Goal: Navigation & Orientation: Find specific page/section

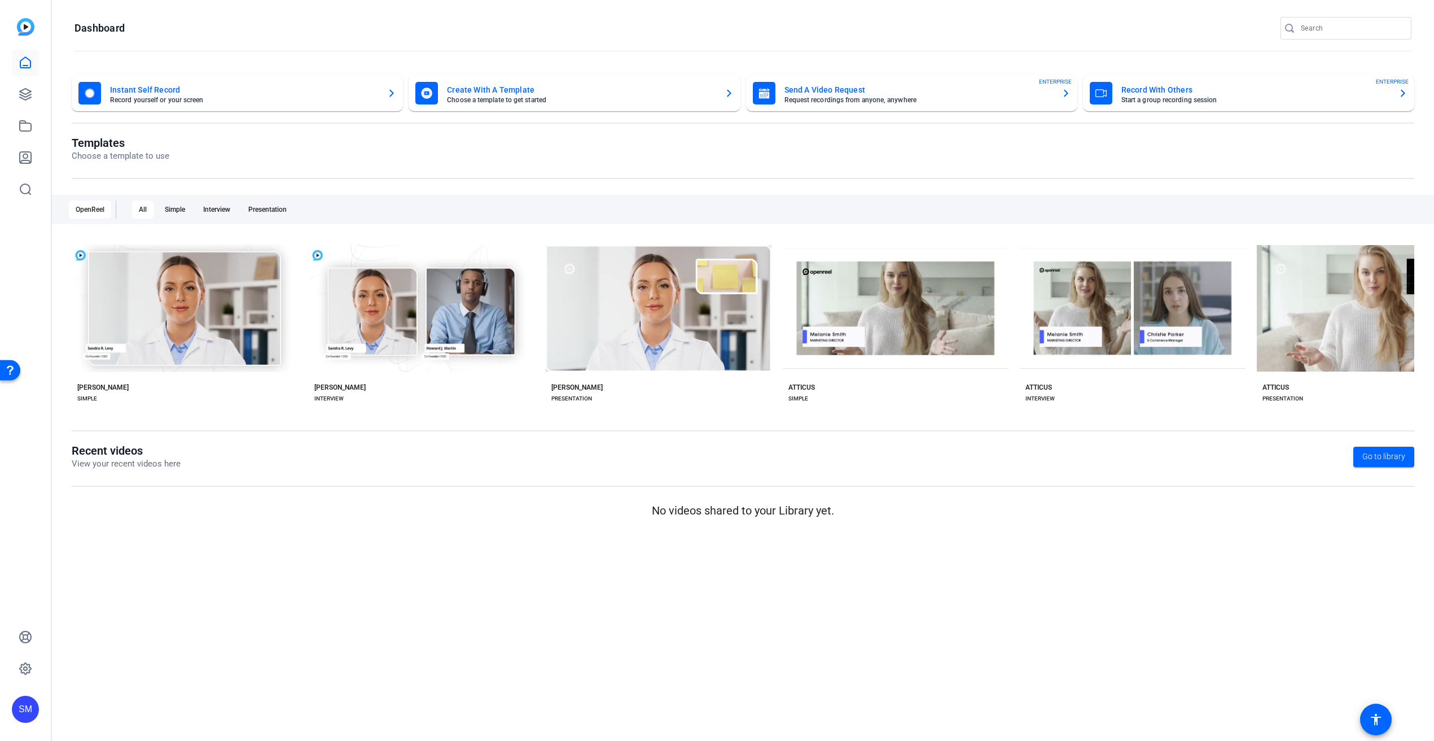
click at [947, 592] on mat-sidenav-content "Dashboard Instant Self Record Record yourself or your screen Create With A Temp…" at bounding box center [743, 370] width 1382 height 741
click at [449, 617] on mat-sidenav-content "Dashboard Instant Self Record Record yourself or your screen Create With A Temp…" at bounding box center [743, 370] width 1382 height 741
click at [448, 605] on mat-sidenav-content "Dashboard Instant Self Record Record yourself or your screen Create With A Temp…" at bounding box center [743, 370] width 1382 height 741
click at [448, 603] on mat-sidenav-content "Dashboard Instant Self Record Record yourself or your screen Create With A Temp…" at bounding box center [743, 370] width 1382 height 741
click at [467, 615] on mat-sidenav-content "Dashboard Instant Self Record Record yourself or your screen Create With A Temp…" at bounding box center [743, 370] width 1382 height 741
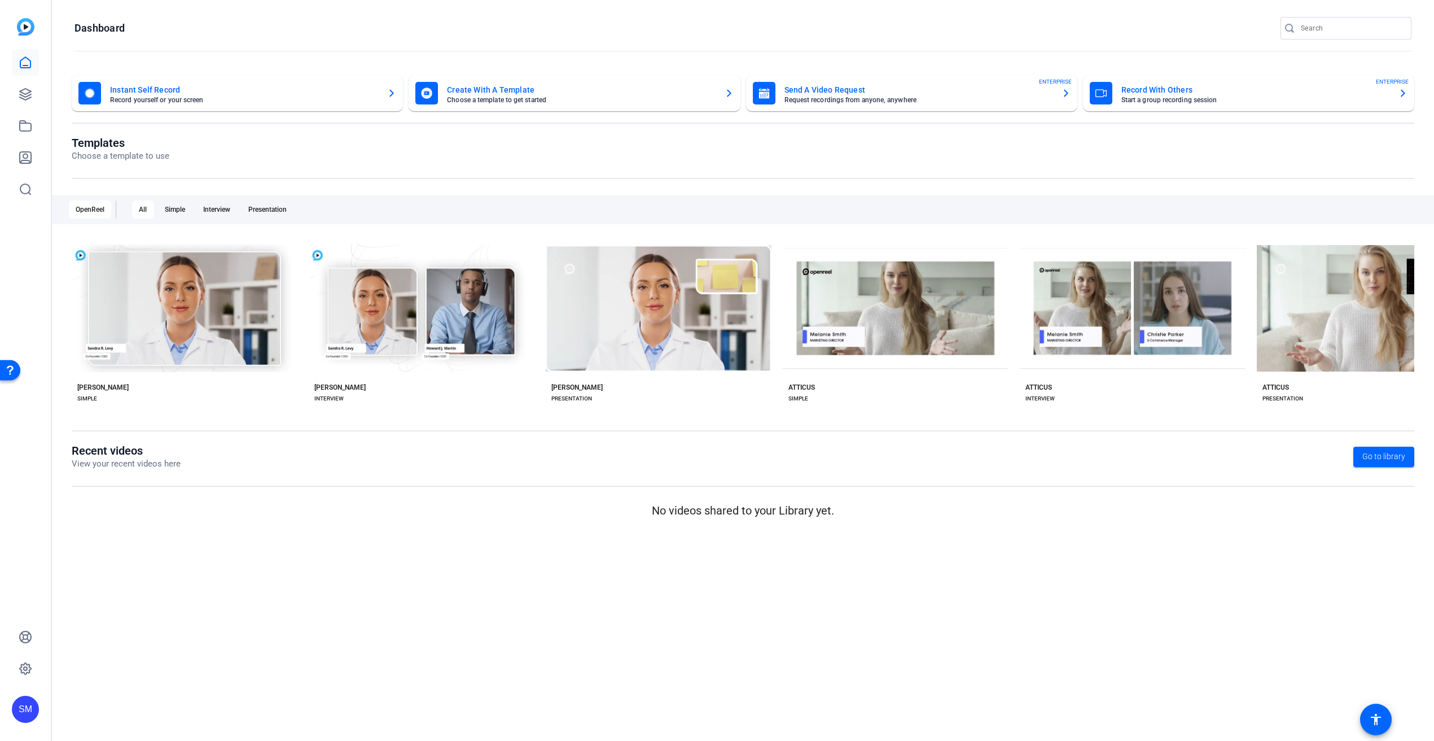
click at [460, 592] on mat-sidenav-content "Dashboard Instant Self Record Record yourself or your screen Create With A Temp…" at bounding box center [743, 370] width 1382 height 741
click at [27, 88] on icon at bounding box center [26, 94] width 14 height 14
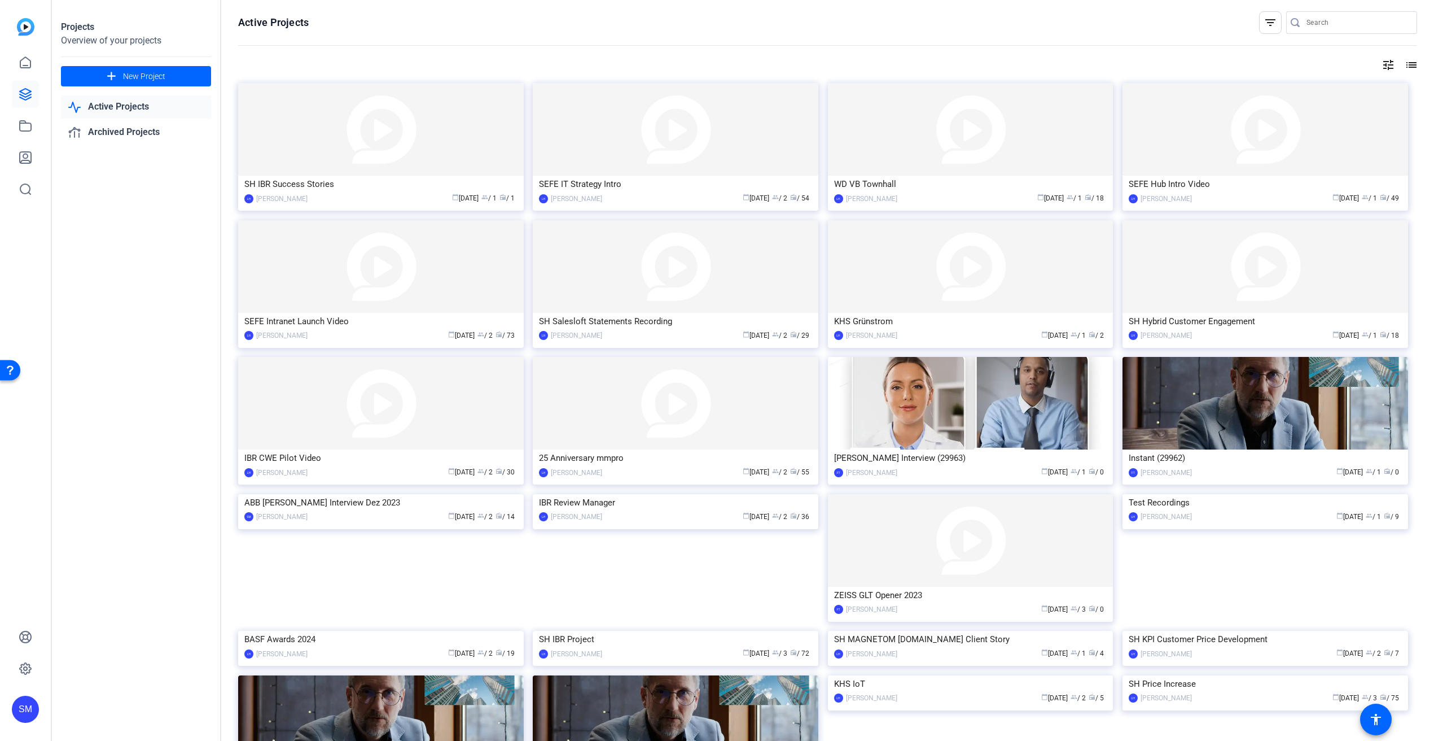
click at [155, 348] on div "Projects Overview of your projects add New Project Active Projects Archived Pro…" at bounding box center [136, 370] width 169 height 741
click at [820, 488] on div "25 Anniversary mmpro LH [PERSON_NAME] calendar_today [DATE] group / 2 radio / 55" at bounding box center [680, 425] width 295 height 137
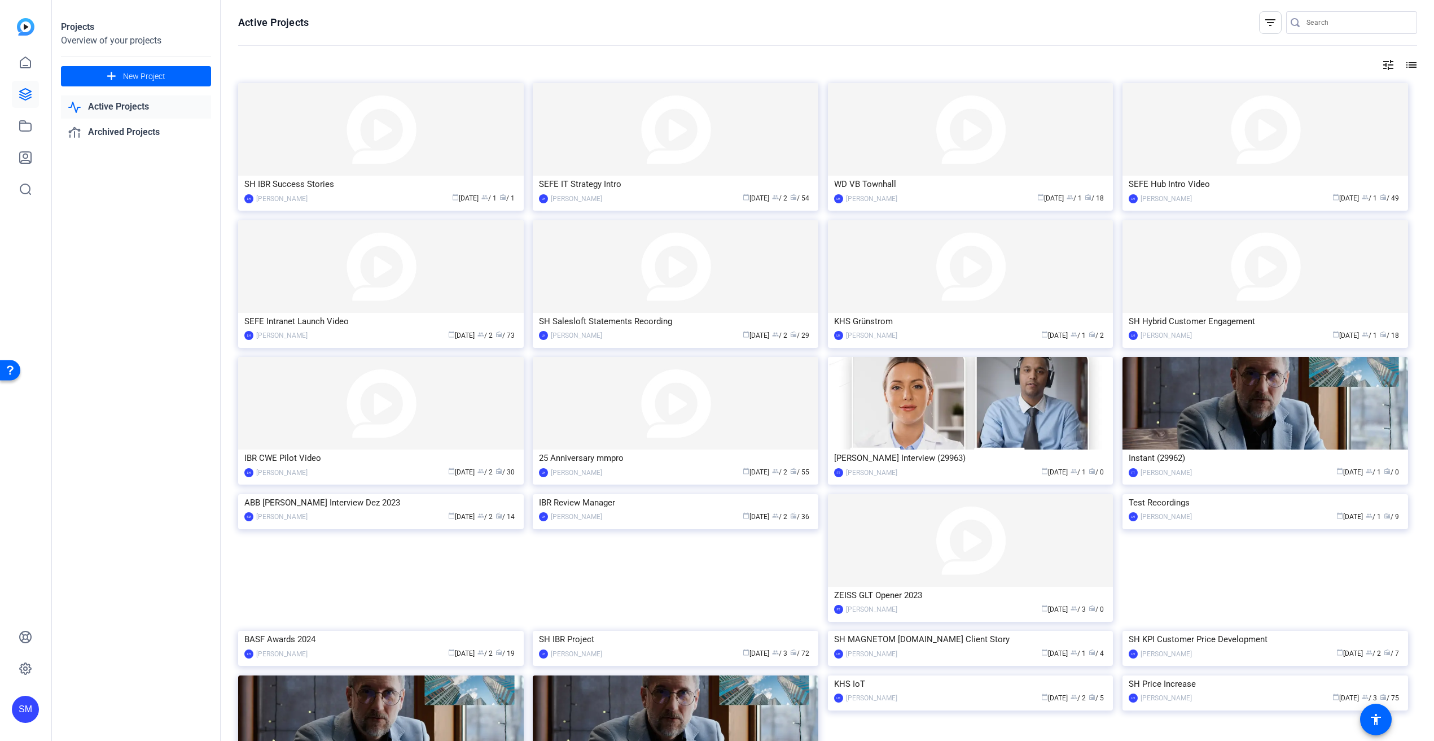
click at [819, 487] on div "25 Anniversary mmpro LH [PERSON_NAME] calendar_today [DATE] group / 2 radio / 55" at bounding box center [680, 425] width 295 height 137
click at [819, 489] on div "25 Anniversary mmpro LH [PERSON_NAME] calendar_today [DATE] group / 2 radio / 55" at bounding box center [680, 425] width 295 height 137
click at [120, 376] on div "Projects Overview of your projects add New Project Active Projects Archived Pro…" at bounding box center [136, 370] width 169 height 741
click at [164, 440] on div "Projects Overview of your projects add New Project Active Projects Archived Pro…" at bounding box center [136, 370] width 169 height 741
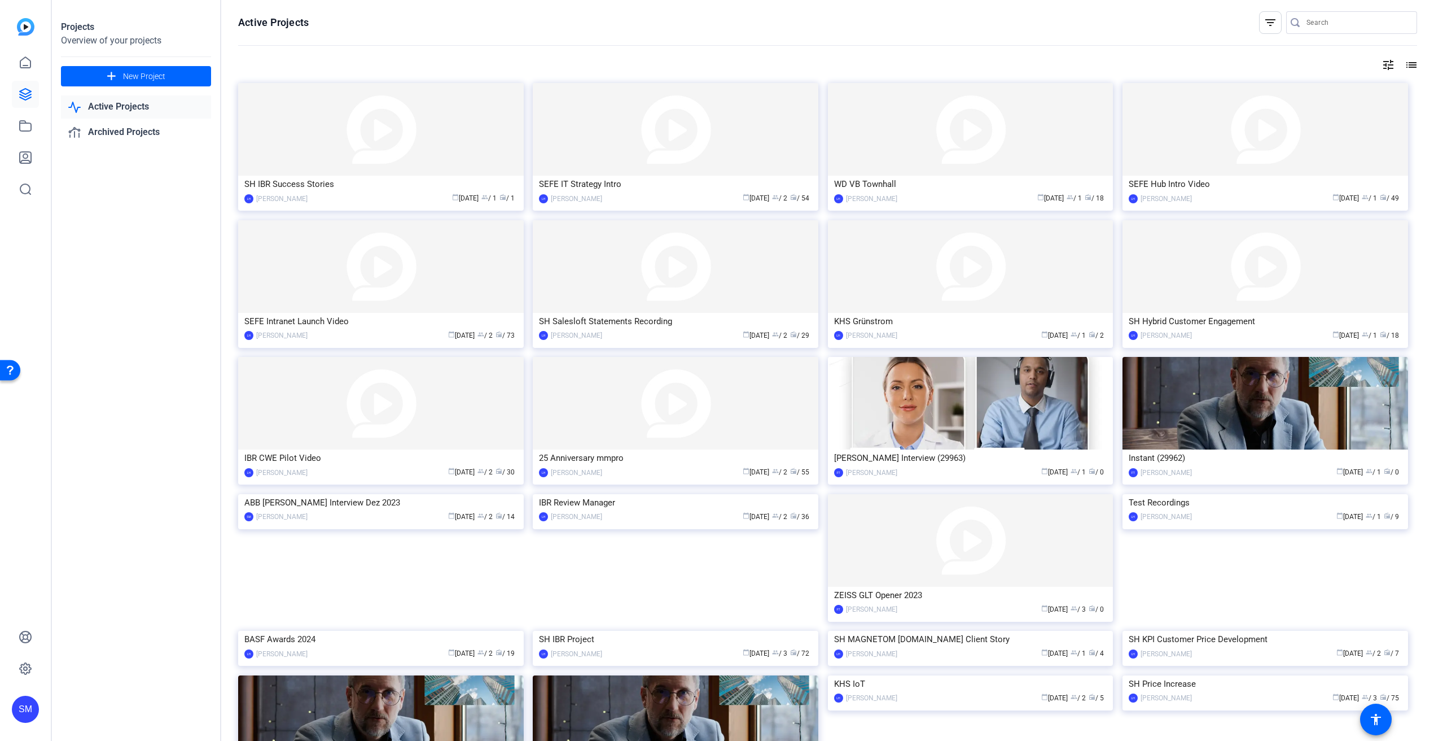
click at [85, 362] on div "Projects Overview of your projects add New Project Active Projects Archived Pro…" at bounding box center [136, 370] width 169 height 741
